Goal: Transaction & Acquisition: Book appointment/travel/reservation

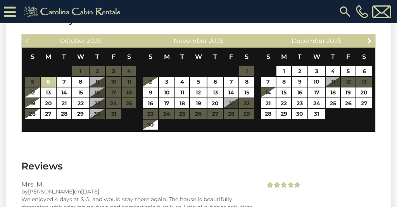
scroll to position [1676, 0]
click at [369, 39] on span "Next" at bounding box center [369, 41] width 6 height 6
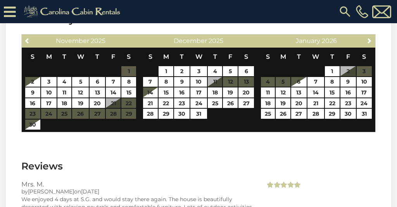
click at [11, 13] on icon at bounding box center [10, 12] width 12 height 14
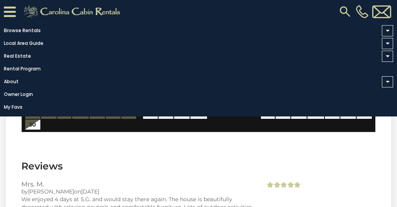
click at [192, 171] on h3 "Reviews" at bounding box center [198, 167] width 354 height 14
click at [29, 30] on link "Browse Rentals" at bounding box center [196, 30] width 393 height 11
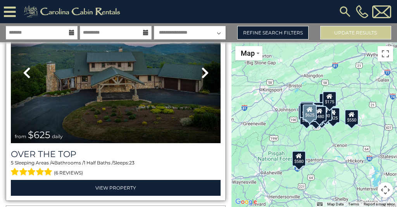
scroll to position [72, 0]
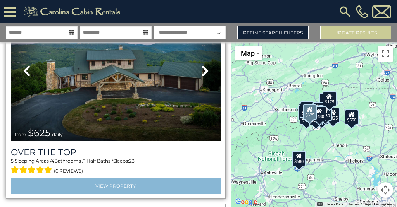
click at [139, 186] on link "View Property" at bounding box center [116, 186] width 210 height 16
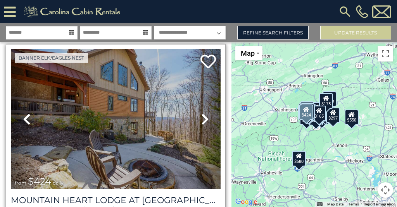
scroll to position [1481, 0]
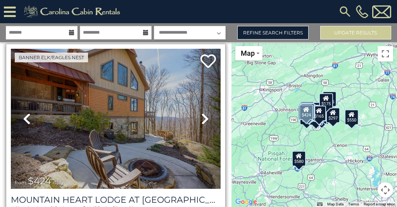
click at [207, 125] on icon at bounding box center [205, 119] width 8 height 12
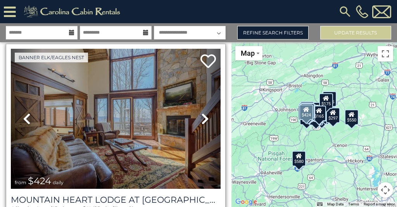
click at [207, 125] on icon at bounding box center [205, 119] width 8 height 12
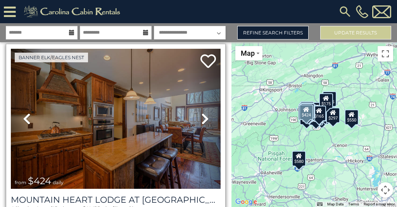
click at [207, 125] on icon at bounding box center [205, 119] width 8 height 12
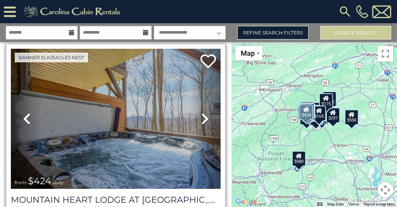
click at [207, 125] on icon at bounding box center [205, 119] width 8 height 12
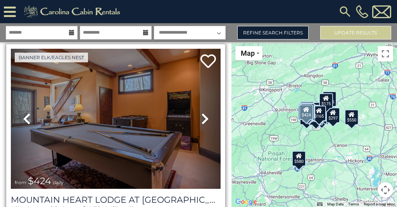
click at [207, 125] on icon at bounding box center [205, 119] width 8 height 12
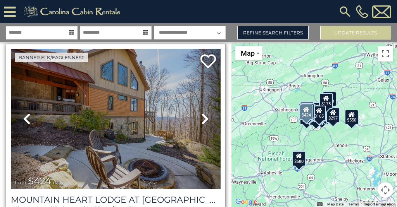
click at [207, 125] on icon at bounding box center [205, 119] width 8 height 12
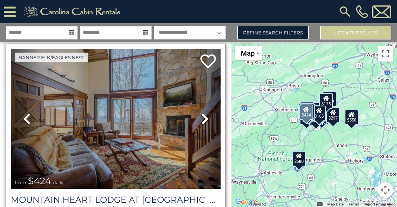
click at [207, 125] on icon at bounding box center [205, 119] width 8 height 12
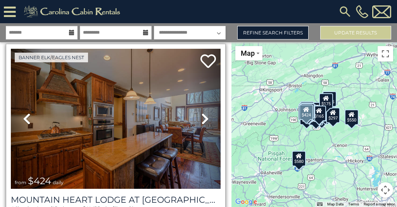
click at [207, 125] on icon at bounding box center [205, 119] width 8 height 12
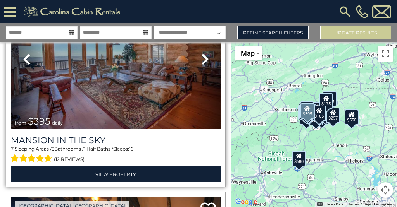
scroll to position [1750, 0]
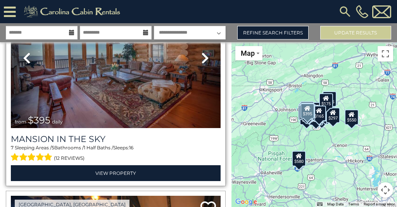
click at [205, 64] on icon at bounding box center [205, 58] width 8 height 12
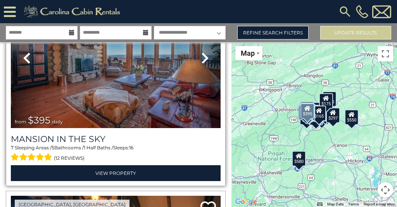
click at [205, 64] on icon at bounding box center [205, 58] width 8 height 12
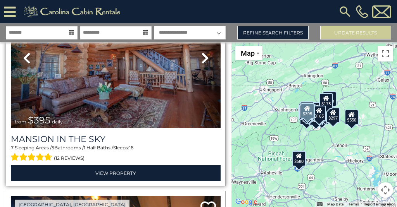
click at [205, 64] on icon at bounding box center [205, 58] width 8 height 12
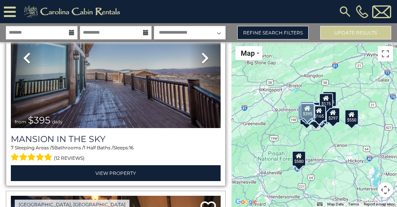
click at [205, 64] on icon at bounding box center [205, 58] width 8 height 12
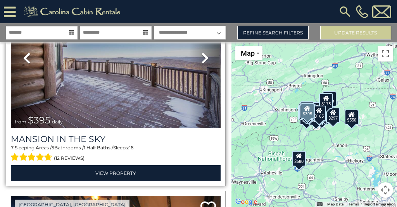
click at [205, 64] on icon at bounding box center [205, 58] width 8 height 12
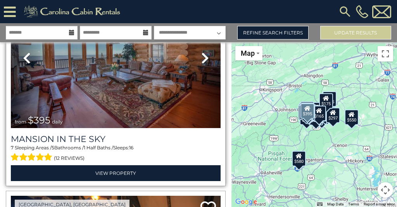
click at [205, 64] on icon at bounding box center [205, 58] width 8 height 12
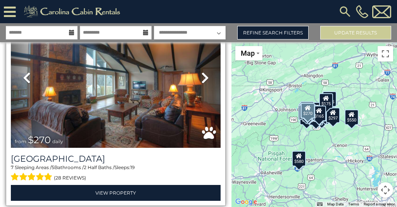
scroll to position [1936, 0]
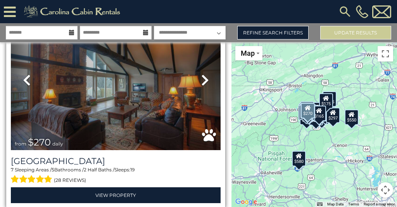
click at [205, 86] on icon at bounding box center [205, 80] width 8 height 12
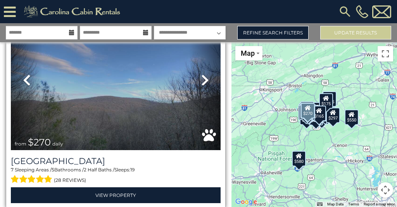
click at [205, 86] on icon at bounding box center [205, 80] width 8 height 12
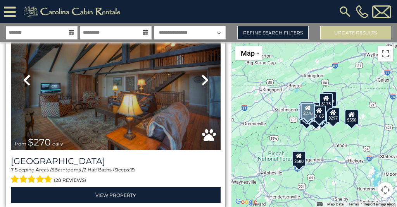
click at [205, 86] on icon at bounding box center [205, 80] width 8 height 12
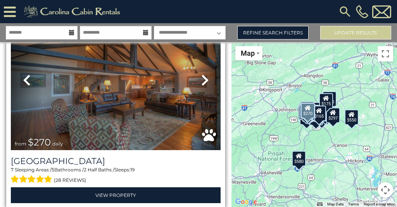
click at [205, 86] on icon at bounding box center [205, 80] width 8 height 12
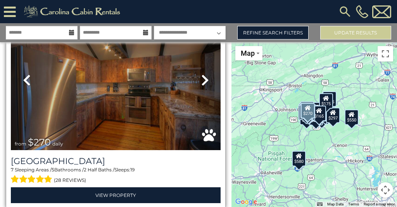
click at [205, 86] on icon at bounding box center [205, 80] width 8 height 12
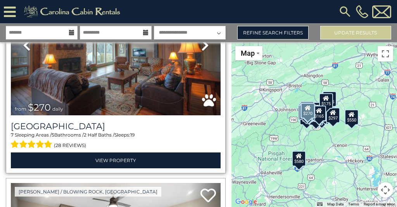
scroll to position [1972, 0]
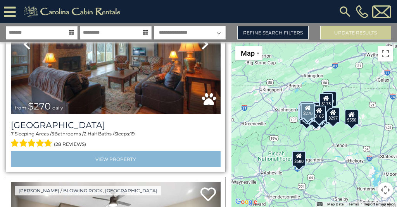
click at [134, 167] on link "View Property" at bounding box center [116, 160] width 210 height 16
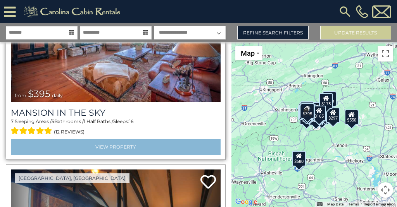
scroll to position [1775, 0]
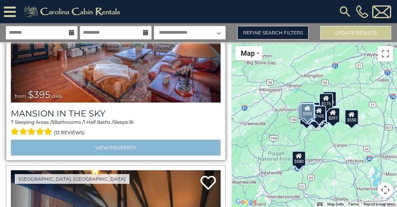
click at [117, 156] on link "View Property" at bounding box center [116, 148] width 210 height 16
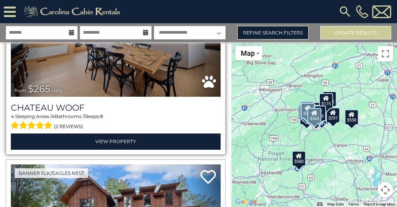
scroll to position [2407, 0]
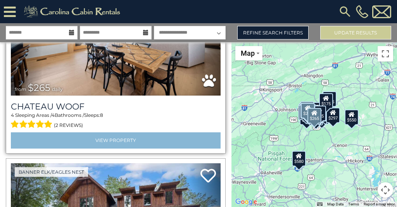
click at [123, 148] on link "View Property" at bounding box center [116, 141] width 210 height 16
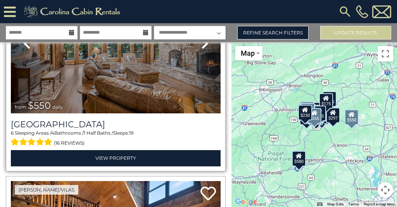
scroll to position [2807, 0]
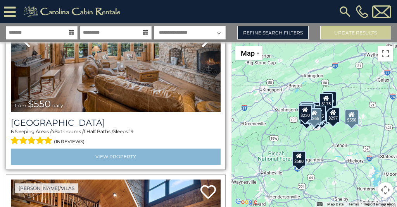
click at [135, 165] on link "View Property" at bounding box center [116, 157] width 210 height 16
click at [159, 165] on link "View Property" at bounding box center [116, 157] width 210 height 16
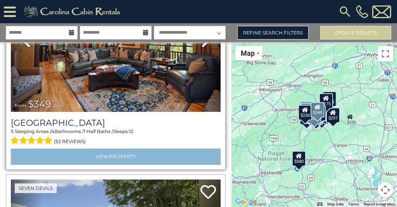
scroll to position [3023, 0]
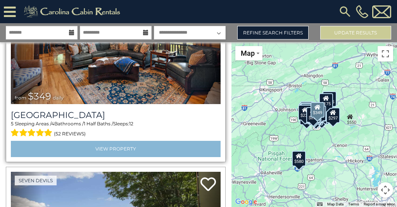
click at [134, 157] on link "View Property" at bounding box center [116, 149] width 210 height 16
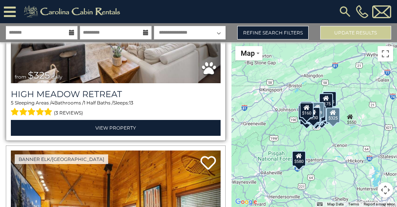
scroll to position [3668, 0]
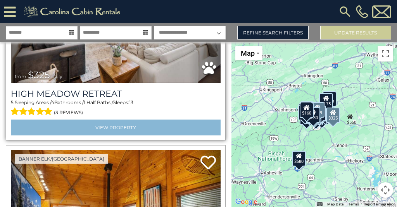
click at [159, 136] on link "View Property" at bounding box center [116, 128] width 210 height 16
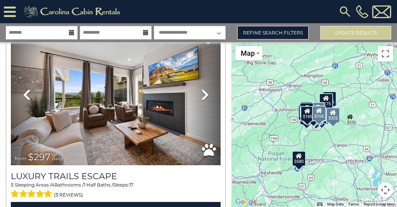
scroll to position [218, 0]
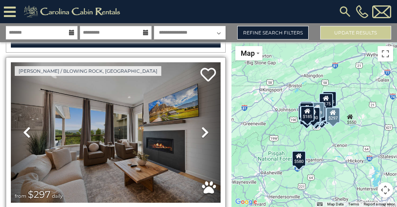
click at [205, 134] on icon at bounding box center [205, 132] width 8 height 12
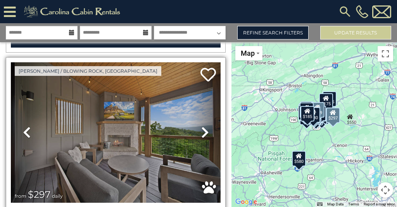
click at [205, 134] on icon at bounding box center [205, 132] width 8 height 12
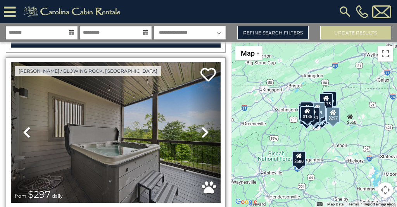
click at [205, 134] on icon at bounding box center [205, 132] width 8 height 12
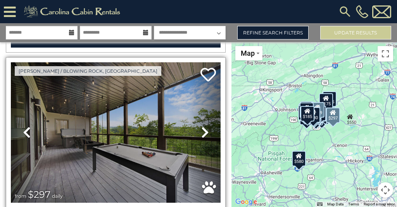
click at [205, 134] on icon at bounding box center [205, 132] width 8 height 12
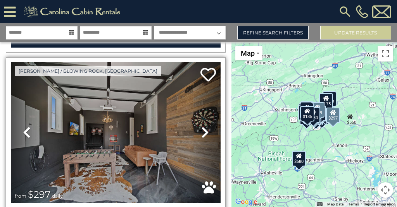
click at [205, 134] on icon at bounding box center [205, 132] width 8 height 12
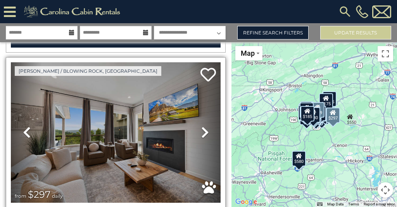
click at [205, 134] on icon at bounding box center [205, 132] width 8 height 12
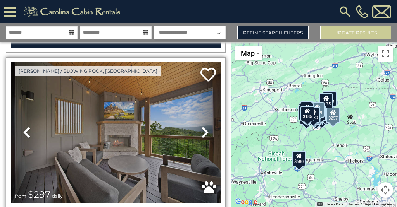
click at [205, 134] on icon at bounding box center [205, 132] width 8 height 12
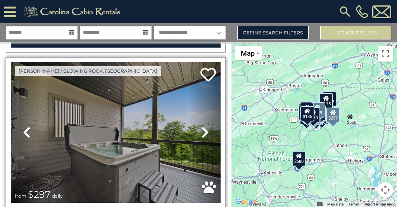
click at [205, 134] on icon at bounding box center [205, 132] width 8 height 12
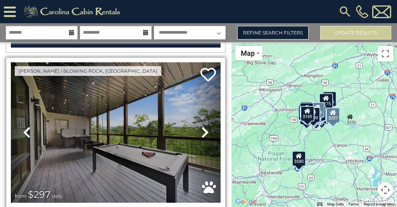
click at [205, 134] on icon at bounding box center [205, 132] width 8 height 12
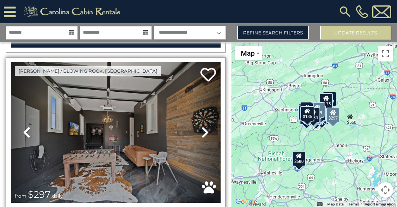
click at [205, 134] on icon at bounding box center [205, 132] width 8 height 12
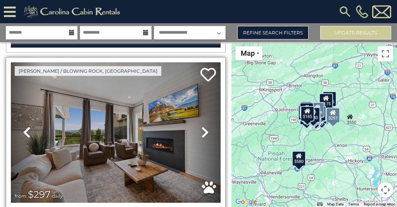
click at [205, 134] on icon at bounding box center [205, 132] width 8 height 12
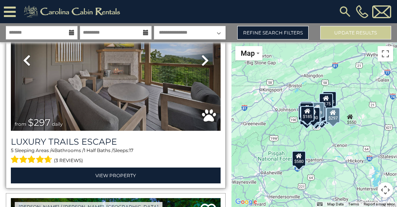
scroll to position [298, 0]
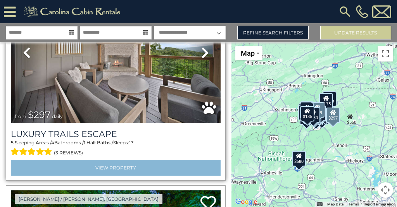
click at [166, 170] on link "View Property" at bounding box center [116, 168] width 210 height 16
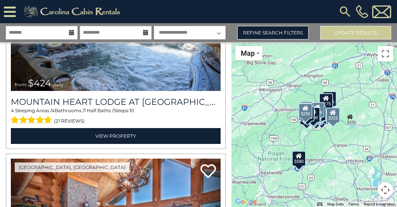
scroll to position [1580, 0]
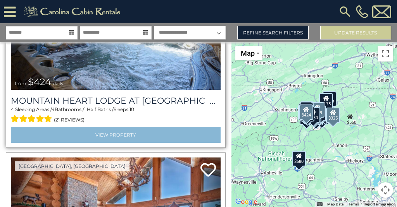
click at [160, 143] on link "View Property" at bounding box center [116, 135] width 210 height 16
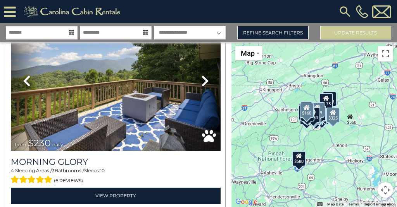
scroll to position [3188, 0]
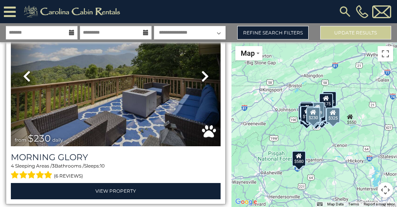
click at [210, 105] on link "Next" at bounding box center [204, 76] width 31 height 141
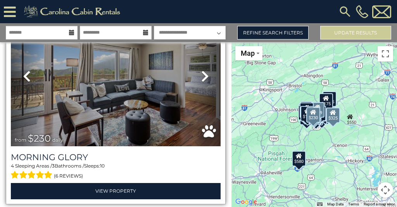
click at [209, 83] on icon at bounding box center [205, 76] width 8 height 12
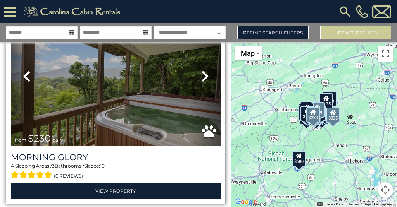
click at [209, 83] on icon at bounding box center [205, 76] width 8 height 12
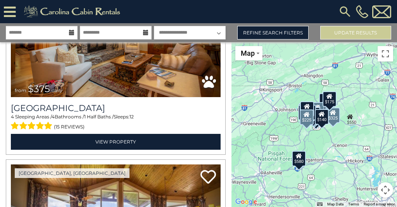
scroll to position [5736, 0]
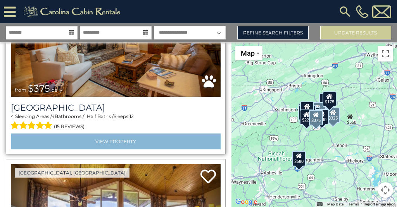
click at [157, 150] on link "View Property" at bounding box center [116, 142] width 210 height 16
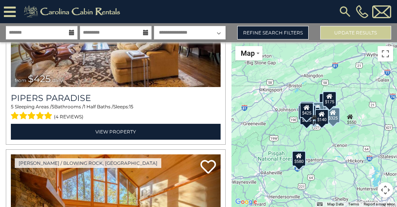
scroll to position [5961, 0]
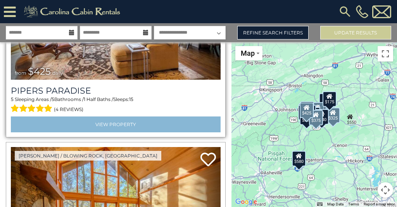
click at [127, 133] on link "View Property" at bounding box center [116, 125] width 210 height 16
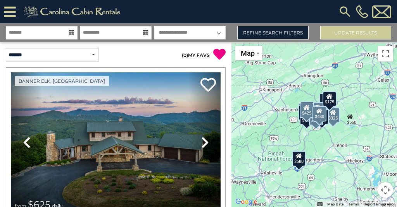
scroll to position [0, 0]
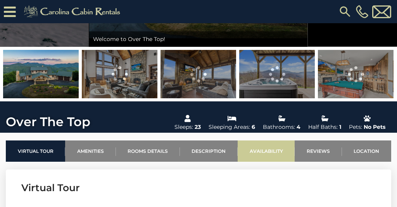
click at [269, 154] on link "Availability" at bounding box center [266, 151] width 57 height 21
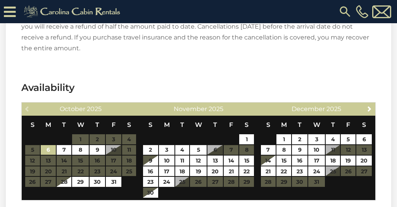
scroll to position [1340, 0]
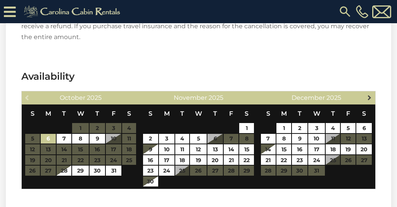
click at [369, 100] on span "Next" at bounding box center [369, 98] width 6 height 6
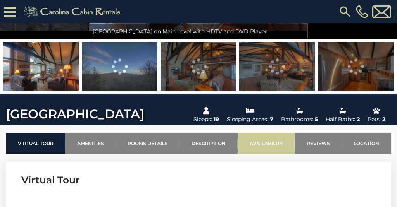
click at [268, 141] on link "Availability" at bounding box center [266, 143] width 57 height 21
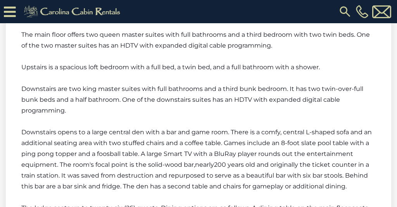
scroll to position [1769, 0]
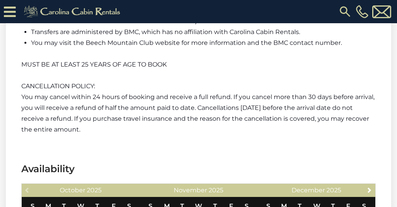
scroll to position [1971, 0]
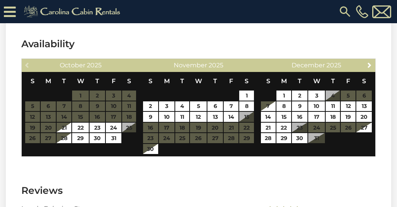
scroll to position [1524, 0]
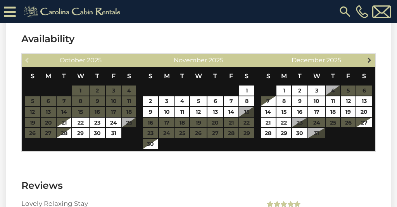
click at [372, 57] on span "Next" at bounding box center [369, 60] width 6 height 6
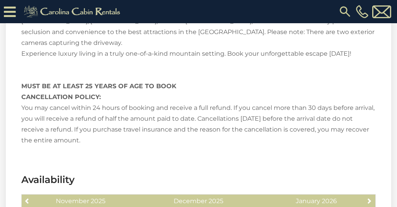
scroll to position [1329, 0]
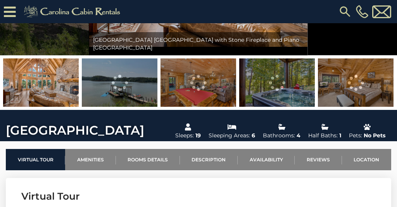
scroll to position [153, 0]
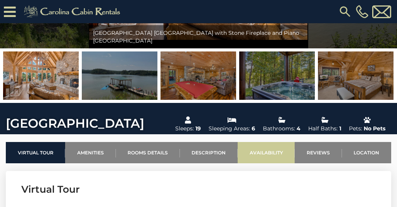
click at [270, 153] on link "Availability" at bounding box center [266, 152] width 57 height 21
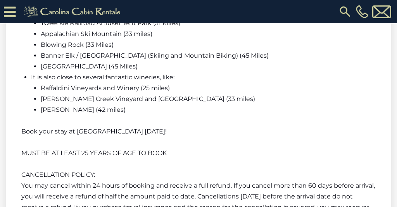
scroll to position [2066, 0]
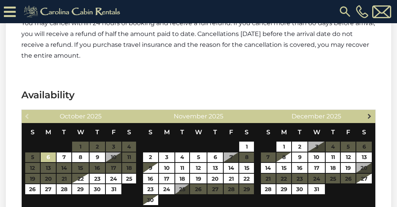
click at [371, 113] on span "Next" at bounding box center [369, 116] width 6 height 6
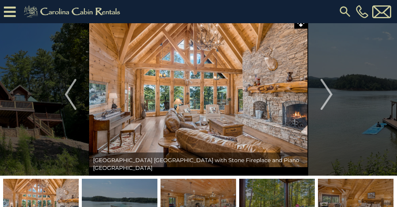
scroll to position [19, 0]
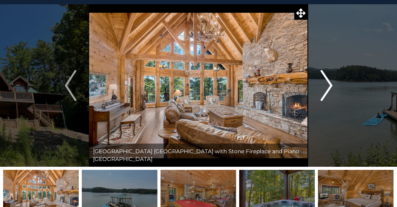
click at [327, 89] on img "Next" at bounding box center [327, 85] width 12 height 31
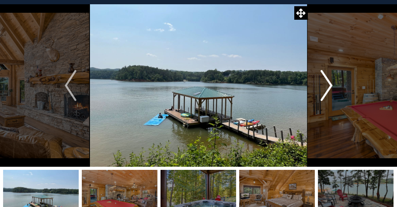
click at [331, 85] on img "Next" at bounding box center [327, 85] width 12 height 31
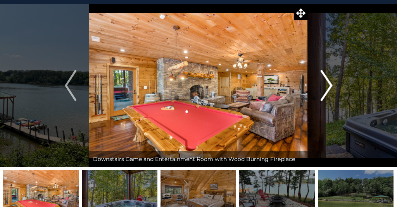
click at [331, 85] on img "Next" at bounding box center [327, 85] width 12 height 31
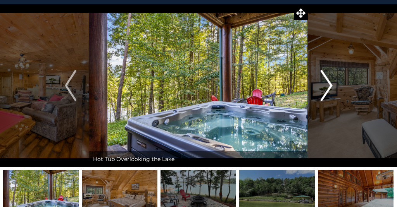
click at [331, 85] on img "Next" at bounding box center [327, 85] width 12 height 31
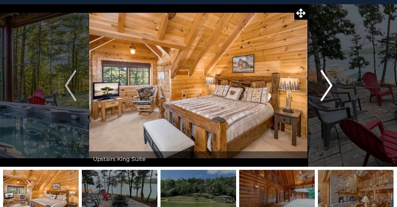
click at [331, 85] on img "Next" at bounding box center [327, 85] width 12 height 31
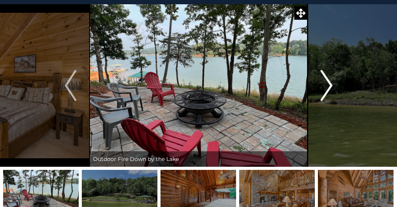
click at [331, 85] on img "Next" at bounding box center [327, 85] width 12 height 31
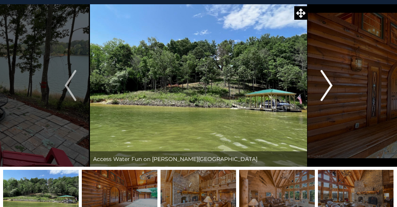
click at [331, 85] on img "Next" at bounding box center [327, 85] width 12 height 31
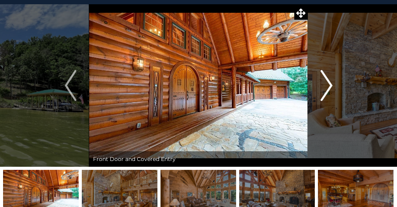
click at [331, 85] on img "Next" at bounding box center [327, 85] width 12 height 31
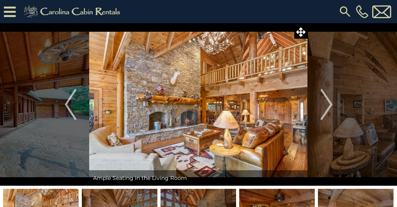
scroll to position [0, 0]
click at [331, 109] on img "Next" at bounding box center [327, 104] width 12 height 31
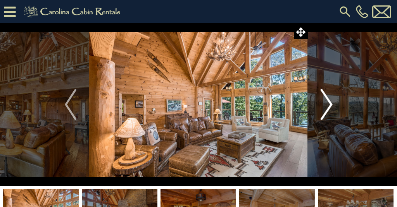
click at [332, 102] on img "Next" at bounding box center [327, 104] width 12 height 31
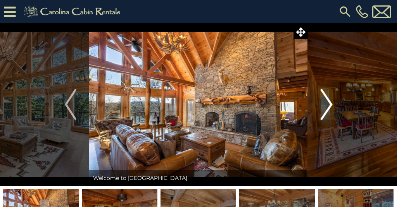
click at [331, 103] on img "Next" at bounding box center [327, 104] width 12 height 31
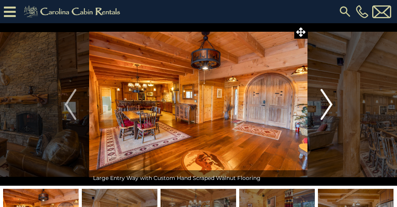
click at [329, 100] on img "Next" at bounding box center [327, 104] width 12 height 31
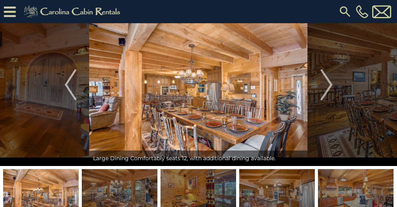
scroll to position [34, 0]
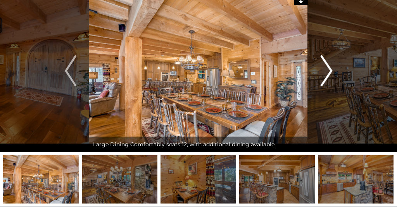
click at [333, 74] on button "Next" at bounding box center [327, 71] width 38 height 163
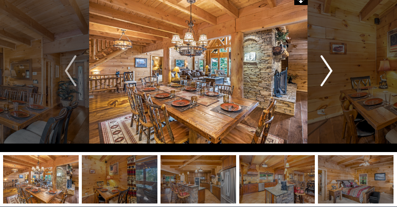
click at [333, 73] on button "Next" at bounding box center [327, 71] width 38 height 163
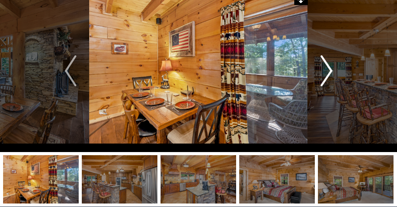
click at [332, 73] on img "Next" at bounding box center [327, 70] width 12 height 31
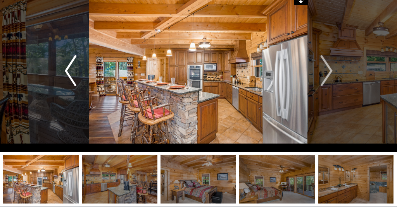
click at [67, 74] on img "Previous" at bounding box center [71, 70] width 12 height 31
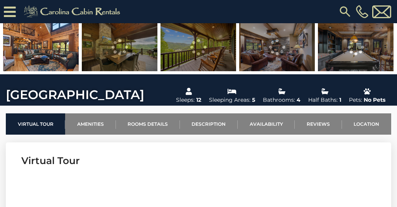
scroll to position [189, 0]
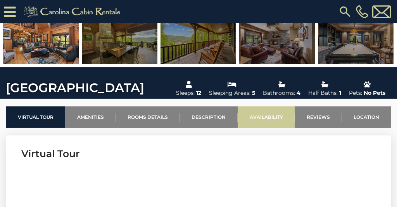
click at [278, 119] on link "Availability" at bounding box center [266, 117] width 57 height 21
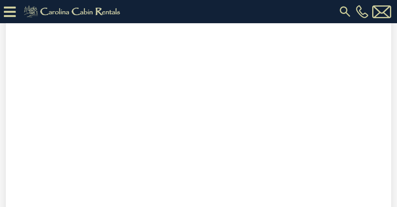
scroll to position [1749, 0]
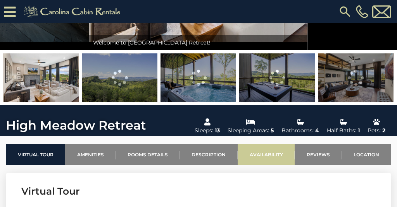
click at [281, 158] on link "Availability" at bounding box center [266, 154] width 57 height 21
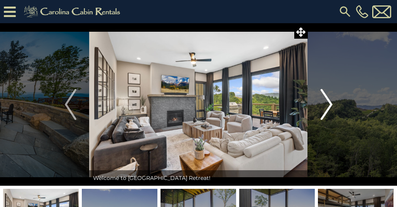
click at [332, 105] on img "Next" at bounding box center [327, 104] width 12 height 31
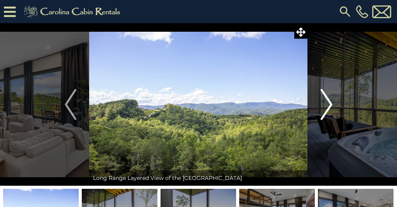
click at [332, 105] on img "Next" at bounding box center [327, 104] width 12 height 31
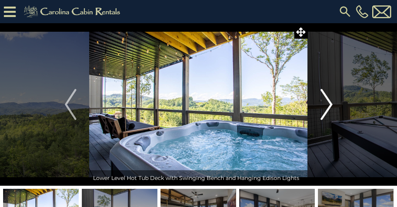
click at [332, 105] on img "Next" at bounding box center [327, 104] width 12 height 31
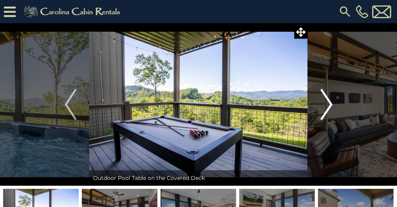
click at [332, 105] on img "Next" at bounding box center [327, 104] width 12 height 31
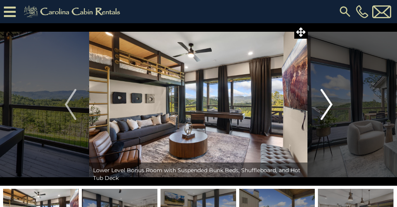
click at [332, 105] on img "Next" at bounding box center [327, 104] width 12 height 31
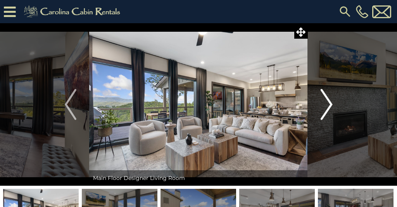
click at [332, 105] on img "Next" at bounding box center [327, 104] width 12 height 31
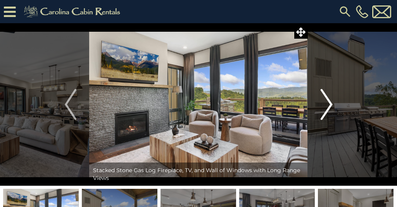
click at [332, 105] on img "Next" at bounding box center [327, 104] width 12 height 31
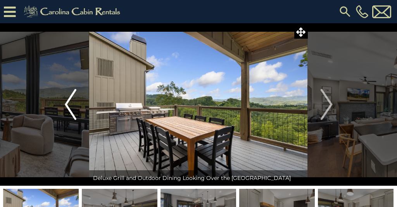
click at [71, 100] on img "Previous" at bounding box center [71, 104] width 12 height 31
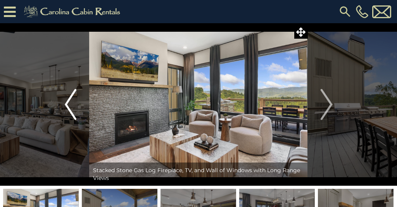
click at [68, 109] on img "Previous" at bounding box center [71, 104] width 12 height 31
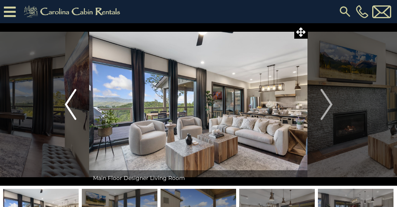
click at [68, 107] on img "Previous" at bounding box center [71, 104] width 12 height 31
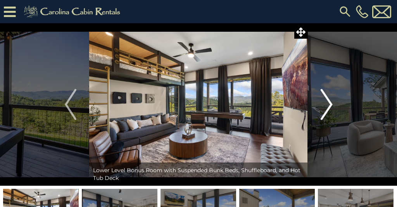
click at [327, 103] on img "Next" at bounding box center [327, 104] width 12 height 31
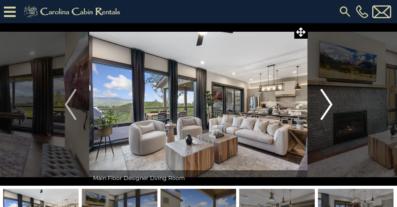
click at [330, 103] on img "Next" at bounding box center [327, 104] width 12 height 31
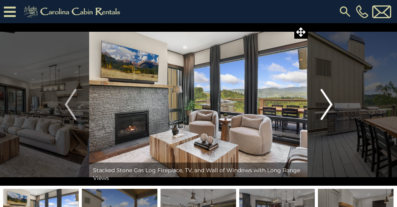
click at [330, 103] on img "Next" at bounding box center [327, 104] width 12 height 31
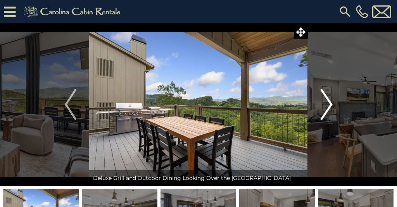
click at [330, 103] on img "Next" at bounding box center [327, 104] width 12 height 31
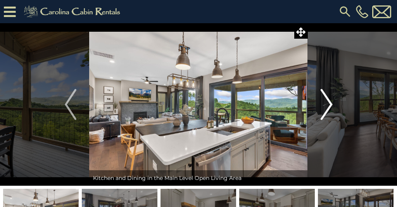
click at [330, 103] on img "Next" at bounding box center [327, 104] width 12 height 31
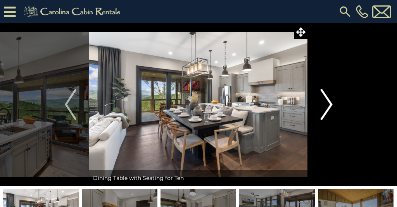
click at [330, 103] on img "Next" at bounding box center [327, 104] width 12 height 31
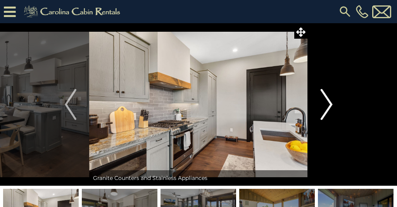
click at [330, 103] on img "Next" at bounding box center [327, 104] width 12 height 31
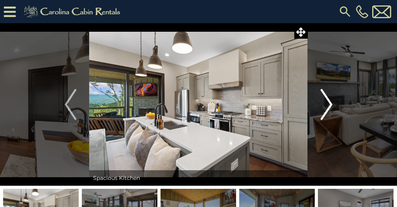
click at [330, 103] on img "Next" at bounding box center [327, 104] width 12 height 31
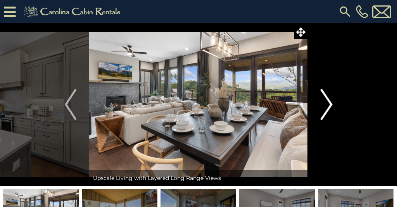
click at [330, 104] on img "Next" at bounding box center [327, 104] width 12 height 31
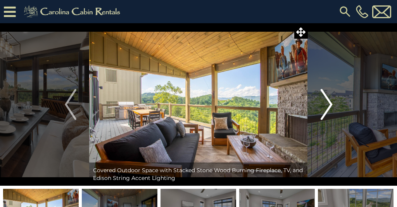
click at [329, 106] on img "Next" at bounding box center [327, 104] width 12 height 31
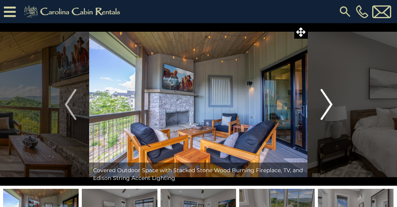
click at [329, 106] on img "Next" at bounding box center [327, 104] width 12 height 31
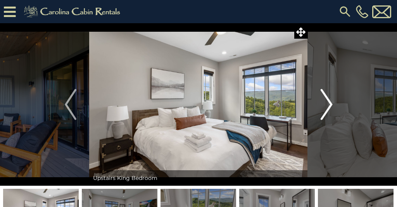
click at [329, 106] on img "Next" at bounding box center [327, 104] width 12 height 31
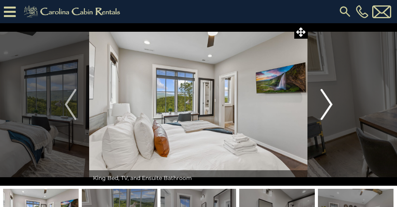
click at [329, 106] on img "Next" at bounding box center [327, 104] width 12 height 31
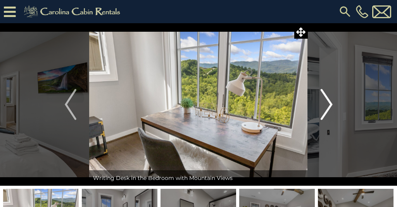
click at [329, 106] on img "Next" at bounding box center [327, 104] width 12 height 31
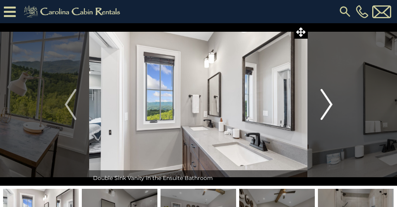
click at [329, 106] on img "Next" at bounding box center [327, 104] width 12 height 31
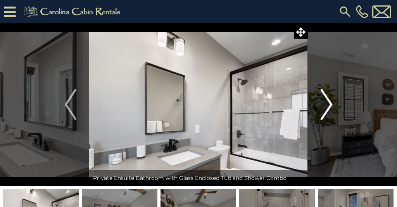
click at [329, 106] on img "Next" at bounding box center [327, 104] width 12 height 31
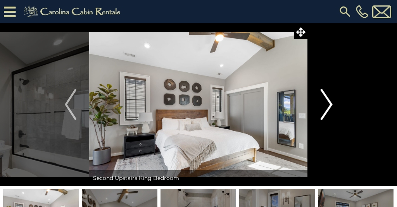
click at [329, 106] on img "Next" at bounding box center [327, 104] width 12 height 31
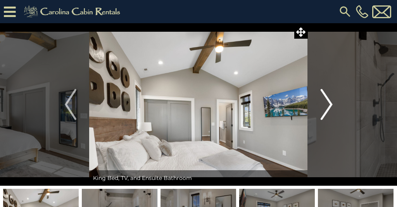
click at [329, 106] on img "Next" at bounding box center [327, 104] width 12 height 31
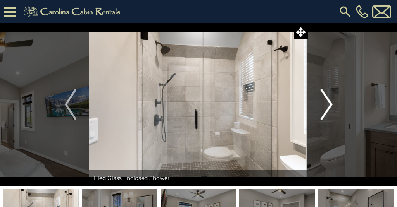
click at [329, 106] on img "Next" at bounding box center [327, 104] width 12 height 31
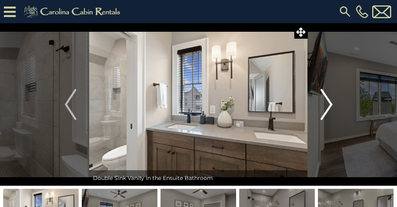
click at [329, 106] on img "Next" at bounding box center [327, 104] width 12 height 31
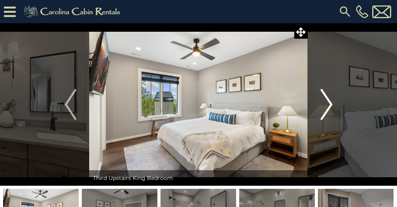
click at [329, 106] on img "Next" at bounding box center [327, 104] width 12 height 31
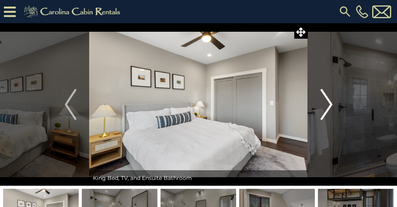
click at [330, 104] on img "Next" at bounding box center [327, 104] width 12 height 31
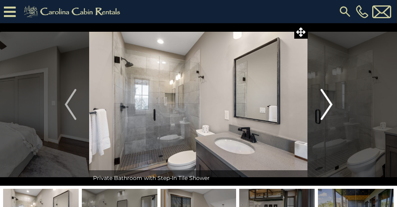
click at [330, 104] on img "Next" at bounding box center [327, 104] width 12 height 31
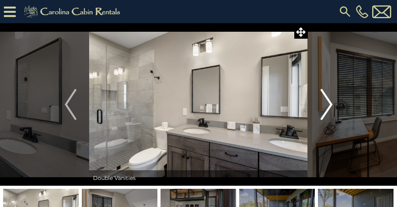
click at [330, 104] on img "Next" at bounding box center [327, 104] width 12 height 31
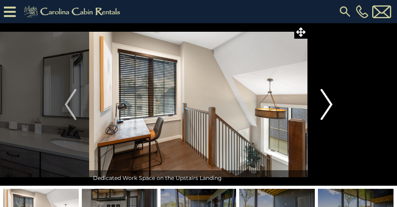
click at [330, 104] on img "Next" at bounding box center [327, 104] width 12 height 31
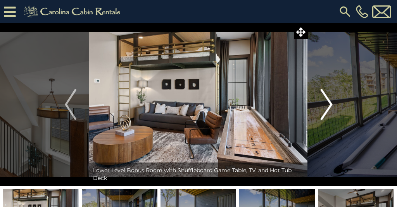
click at [330, 104] on img "Next" at bounding box center [327, 104] width 12 height 31
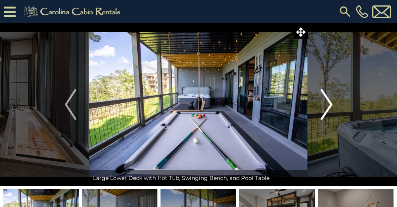
click at [330, 104] on img "Next" at bounding box center [327, 104] width 12 height 31
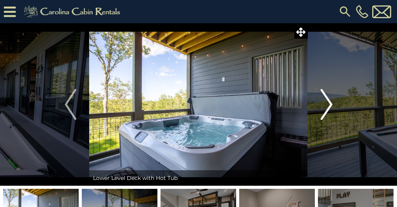
click at [330, 104] on img "Next" at bounding box center [327, 104] width 12 height 31
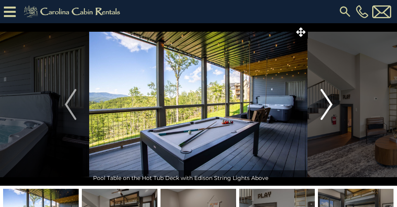
click at [330, 104] on img "Next" at bounding box center [327, 104] width 12 height 31
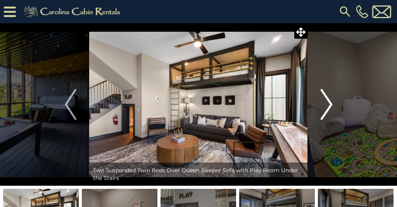
click at [331, 105] on img "Next" at bounding box center [327, 104] width 12 height 31
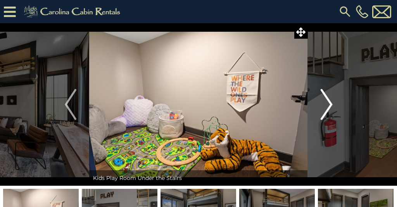
click at [331, 105] on img "Next" at bounding box center [327, 104] width 12 height 31
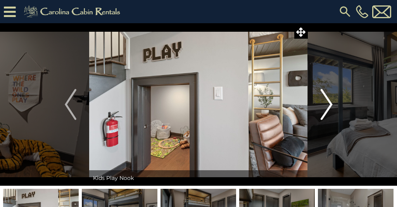
click at [331, 105] on img "Next" at bounding box center [327, 104] width 12 height 31
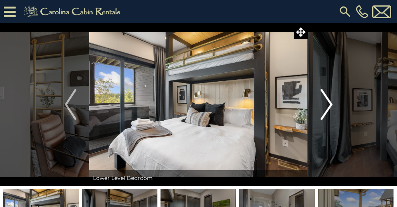
click at [331, 105] on img "Next" at bounding box center [327, 104] width 12 height 31
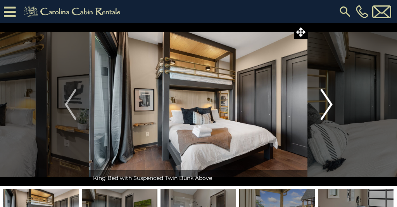
click at [331, 105] on img "Next" at bounding box center [327, 104] width 12 height 31
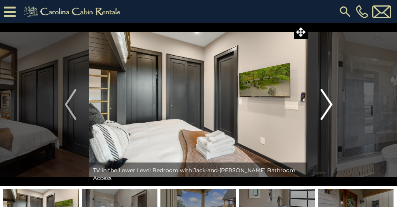
click at [331, 105] on img "Next" at bounding box center [327, 104] width 12 height 31
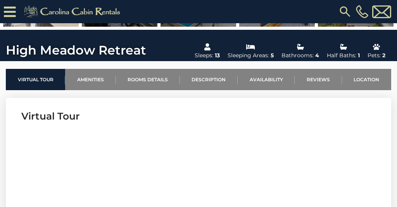
scroll to position [225, 0]
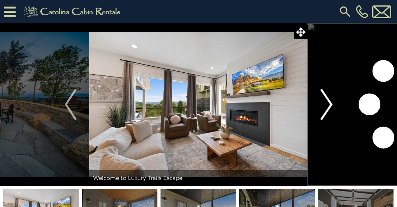
click at [332, 106] on img "Next" at bounding box center [327, 104] width 12 height 31
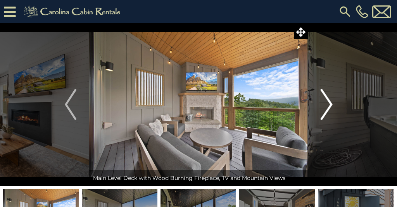
click at [331, 106] on img "Next" at bounding box center [327, 104] width 12 height 31
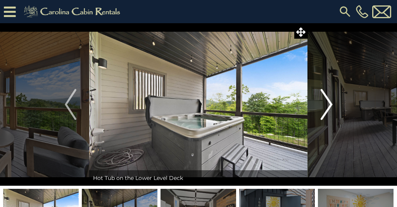
click at [331, 106] on img "Next" at bounding box center [327, 104] width 12 height 31
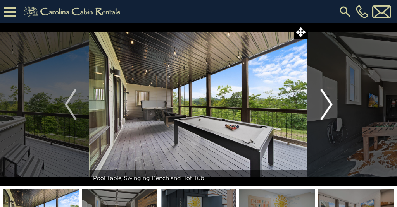
click at [331, 107] on img "Next" at bounding box center [327, 104] width 12 height 31
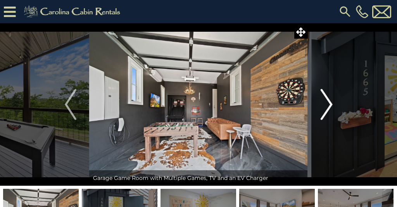
click at [331, 107] on img "Next" at bounding box center [327, 104] width 12 height 31
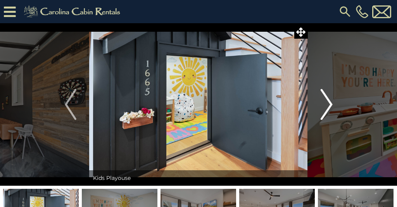
click at [331, 107] on img "Next" at bounding box center [327, 104] width 12 height 31
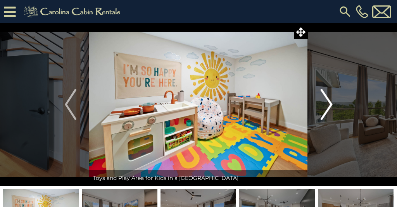
click at [331, 107] on img "Next" at bounding box center [327, 104] width 12 height 31
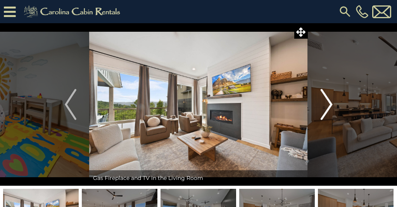
click at [331, 107] on img "Next" at bounding box center [327, 104] width 12 height 31
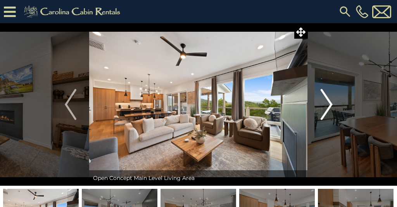
click at [331, 107] on img "Next" at bounding box center [327, 104] width 12 height 31
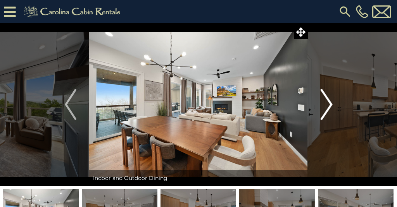
click at [330, 106] on img "Next" at bounding box center [327, 104] width 12 height 31
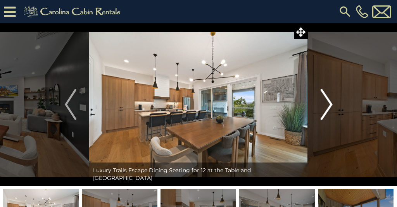
click at [330, 106] on img "Next" at bounding box center [327, 104] width 12 height 31
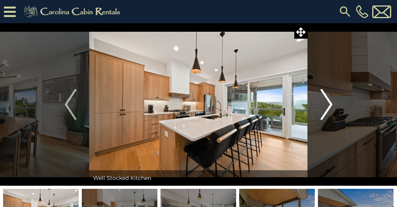
click at [330, 106] on img "Next" at bounding box center [327, 104] width 12 height 31
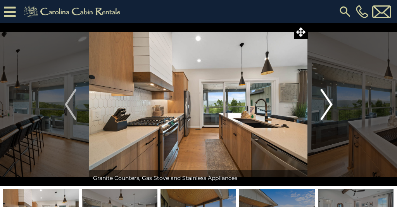
click at [330, 106] on img "Next" at bounding box center [327, 104] width 12 height 31
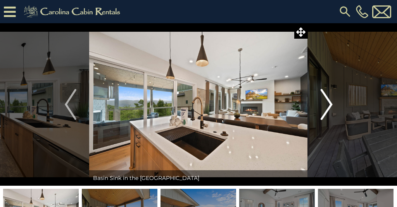
click at [330, 106] on img "Next" at bounding box center [327, 104] width 12 height 31
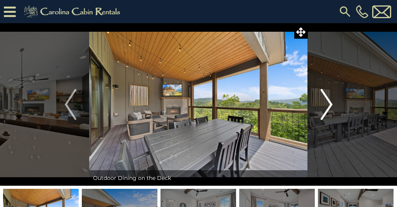
click at [330, 106] on img "Next" at bounding box center [327, 104] width 12 height 31
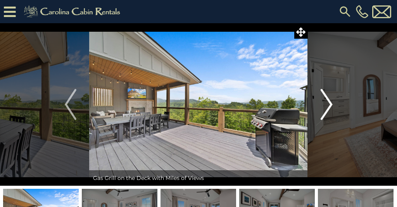
click at [330, 106] on img "Next" at bounding box center [327, 104] width 12 height 31
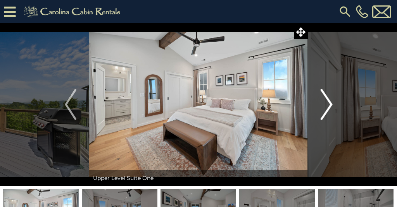
click at [330, 106] on img "Next" at bounding box center [327, 104] width 12 height 31
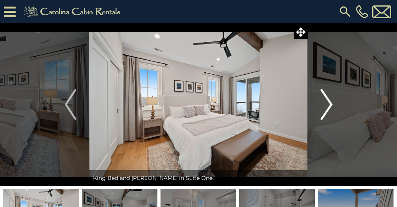
click at [330, 106] on img "Next" at bounding box center [327, 104] width 12 height 31
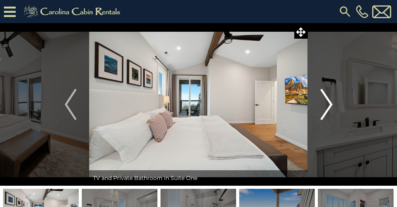
click at [330, 106] on img "Next" at bounding box center [327, 104] width 12 height 31
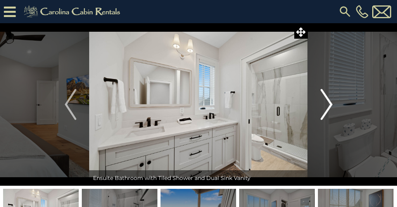
click at [330, 106] on img "Next" at bounding box center [327, 104] width 12 height 31
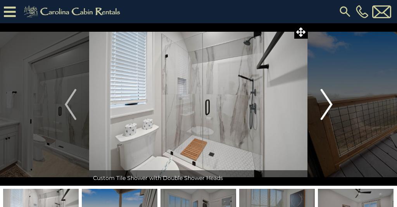
click at [330, 106] on img "Next" at bounding box center [327, 104] width 12 height 31
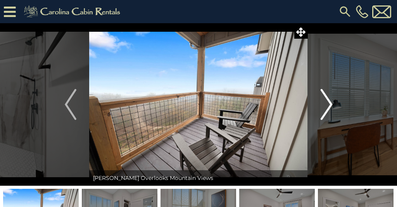
click at [330, 106] on img "Next" at bounding box center [327, 104] width 12 height 31
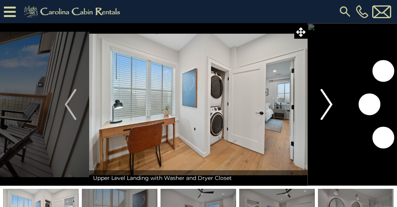
click at [330, 106] on img "Next" at bounding box center [327, 104] width 12 height 31
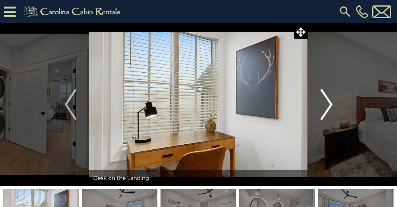
click at [330, 106] on img "Next" at bounding box center [327, 104] width 12 height 31
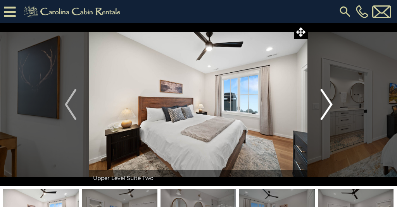
click at [330, 106] on img "Next" at bounding box center [327, 104] width 12 height 31
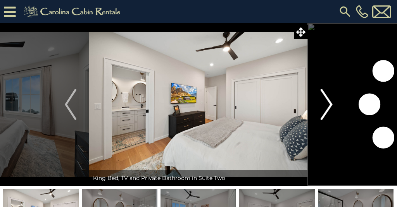
click at [330, 106] on img "Next" at bounding box center [327, 104] width 12 height 31
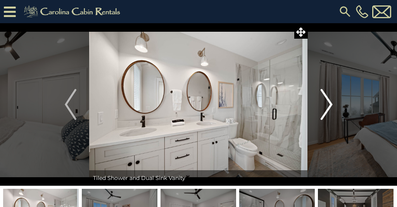
click at [330, 106] on img "Next" at bounding box center [327, 104] width 12 height 31
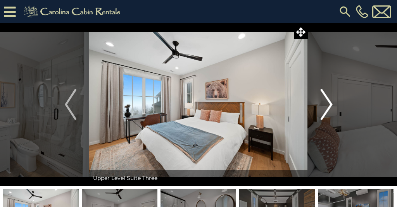
click at [330, 106] on img "Next" at bounding box center [327, 104] width 12 height 31
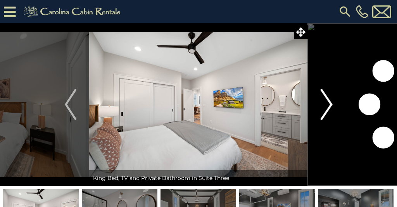
click at [330, 106] on img "Next" at bounding box center [327, 104] width 12 height 31
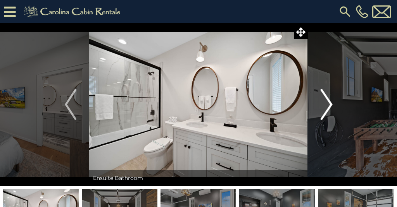
click at [330, 106] on img "Next" at bounding box center [327, 104] width 12 height 31
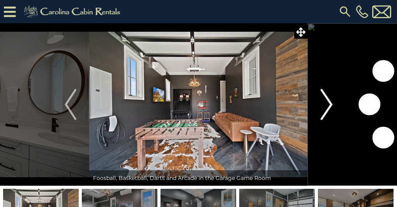
click at [330, 106] on img "Next" at bounding box center [327, 104] width 12 height 31
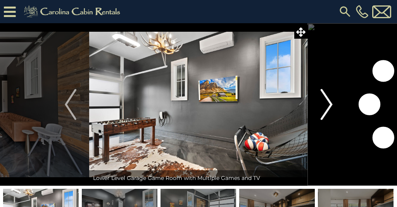
click at [330, 106] on img "Next" at bounding box center [327, 104] width 12 height 31
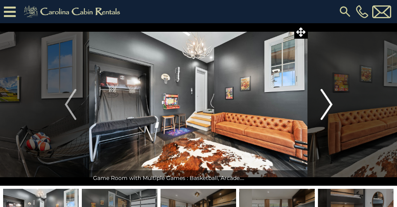
click at [330, 106] on img "Next" at bounding box center [327, 104] width 12 height 31
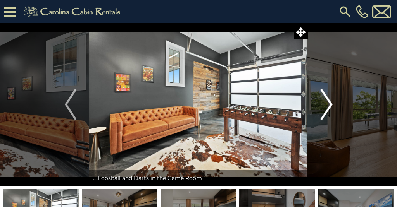
click at [330, 106] on img "Next" at bounding box center [327, 104] width 12 height 31
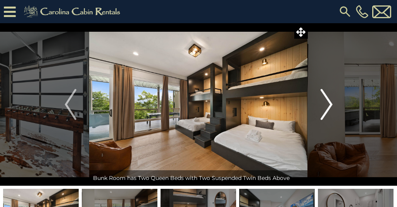
click at [330, 106] on img "Next" at bounding box center [327, 104] width 12 height 31
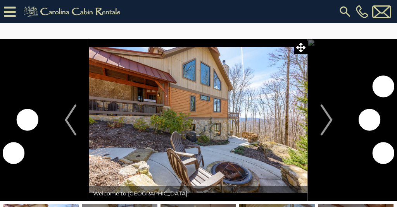
scroll to position [52, 0]
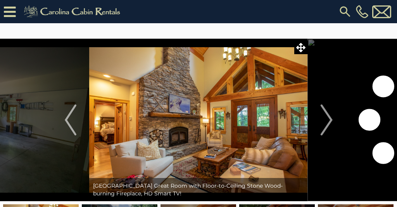
scroll to position [233, 0]
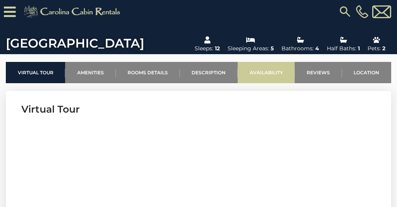
click at [276, 83] on link "Availability" at bounding box center [266, 72] width 57 height 21
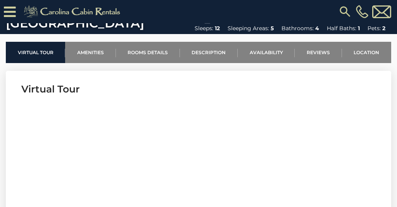
scroll to position [253, 0]
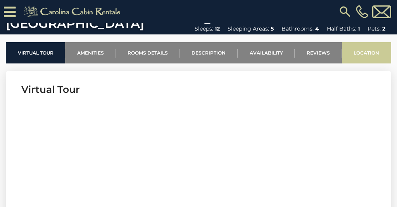
click at [369, 53] on link "Location" at bounding box center [366, 52] width 49 height 21
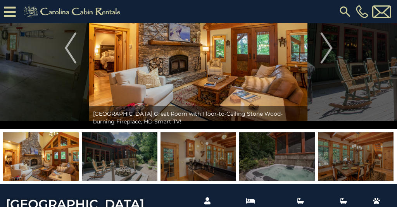
scroll to position [39, 0]
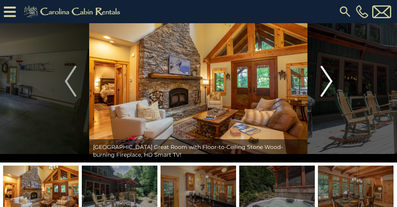
click at [322, 82] on img "Next" at bounding box center [327, 81] width 12 height 31
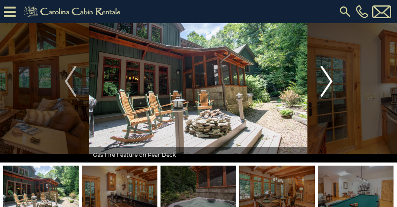
click at [333, 81] on button "Next" at bounding box center [327, 81] width 38 height 163
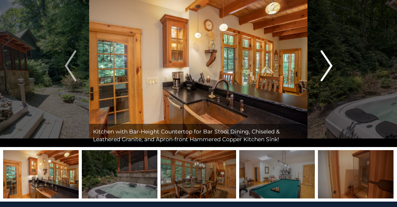
scroll to position [9, 0]
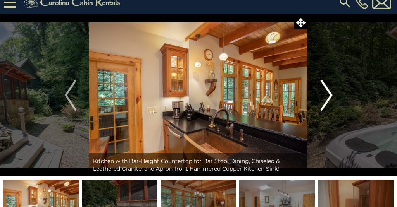
drag, startPoint x: 331, startPoint y: 81, endPoint x: 328, endPoint y: 94, distance: 12.9
click at [331, 81] on img "Next" at bounding box center [327, 95] width 12 height 31
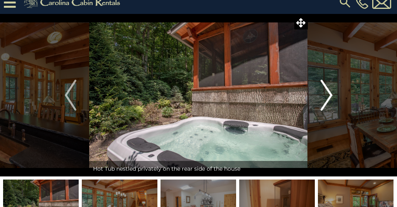
click at [329, 96] on img "Next" at bounding box center [327, 95] width 12 height 31
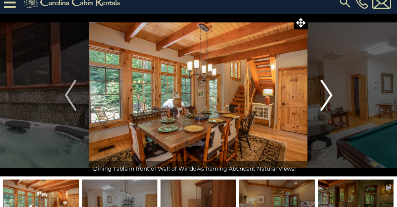
click at [330, 96] on img "Next" at bounding box center [327, 95] width 12 height 31
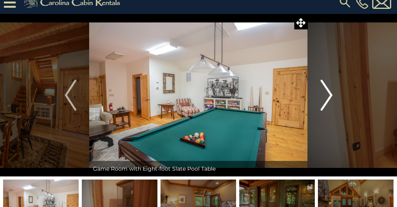
click at [331, 95] on img "Next" at bounding box center [327, 95] width 12 height 31
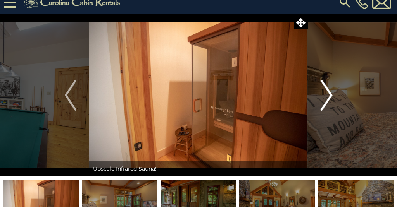
click at [331, 95] on img "Next" at bounding box center [327, 95] width 12 height 31
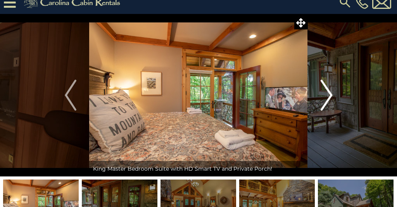
click at [331, 95] on img "Next" at bounding box center [327, 95] width 12 height 31
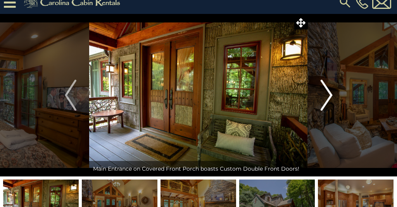
click at [331, 95] on img "Next" at bounding box center [327, 95] width 12 height 31
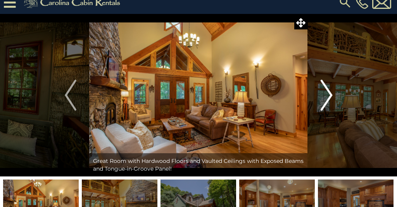
click at [331, 95] on img "Next" at bounding box center [327, 95] width 12 height 31
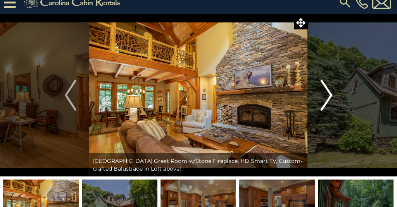
click at [332, 95] on img "Next" at bounding box center [327, 95] width 12 height 31
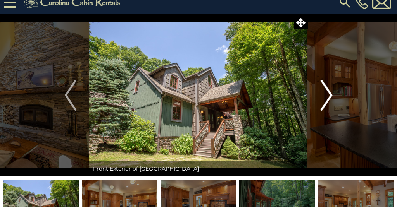
click at [331, 94] on img "Next" at bounding box center [327, 95] width 12 height 31
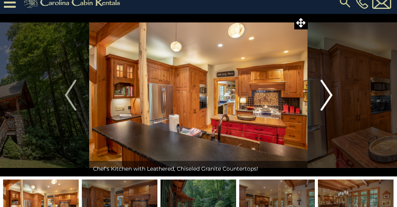
click at [331, 94] on img "Next" at bounding box center [327, 95] width 12 height 31
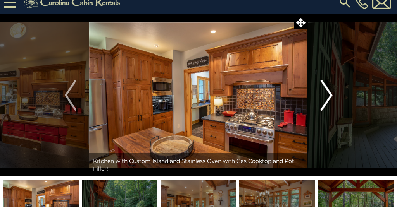
click at [335, 97] on button "Next" at bounding box center [327, 95] width 38 height 163
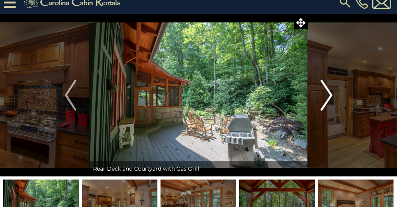
click at [333, 96] on button "Next" at bounding box center [327, 95] width 38 height 163
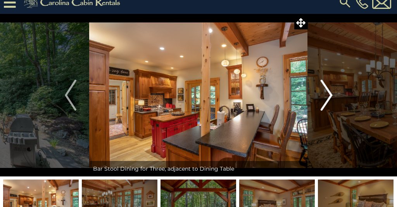
click at [332, 96] on img "Next" at bounding box center [327, 95] width 12 height 31
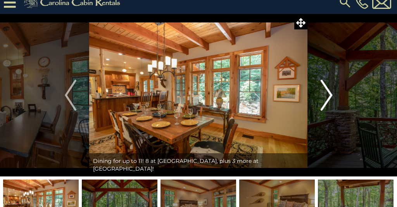
click at [330, 95] on img "Next" at bounding box center [327, 95] width 12 height 31
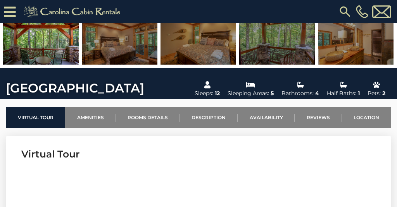
scroll to position [179, 0]
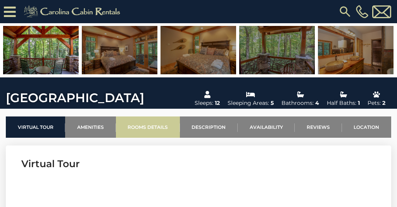
click at [149, 131] on link "Rooms Details" at bounding box center [148, 127] width 64 height 21
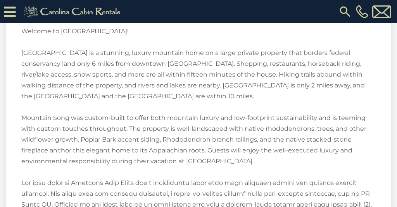
scroll to position [1148, 0]
